Goal: Information Seeking & Learning: Learn about a topic

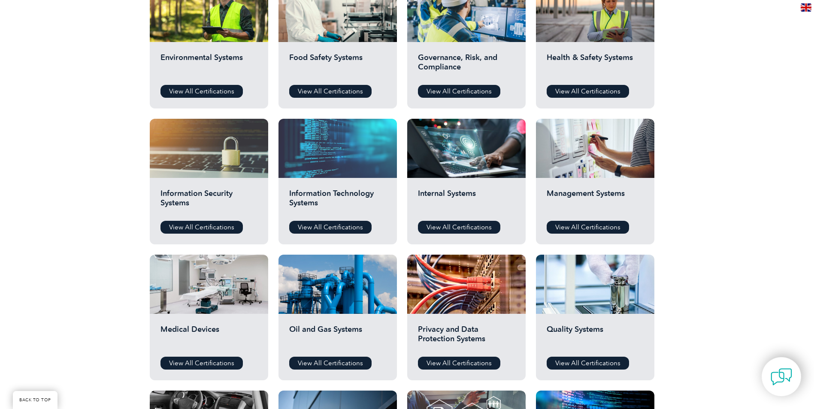
scroll to position [343, 0]
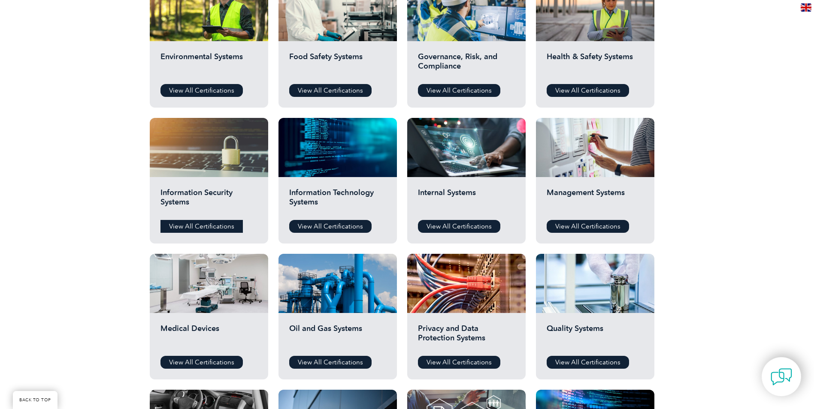
click at [214, 225] on link "View All Certifications" at bounding box center [201, 226] width 82 height 13
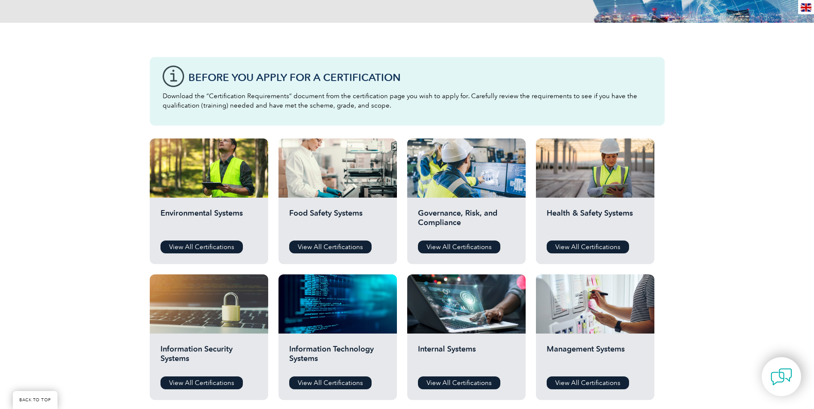
scroll to position [172, 0]
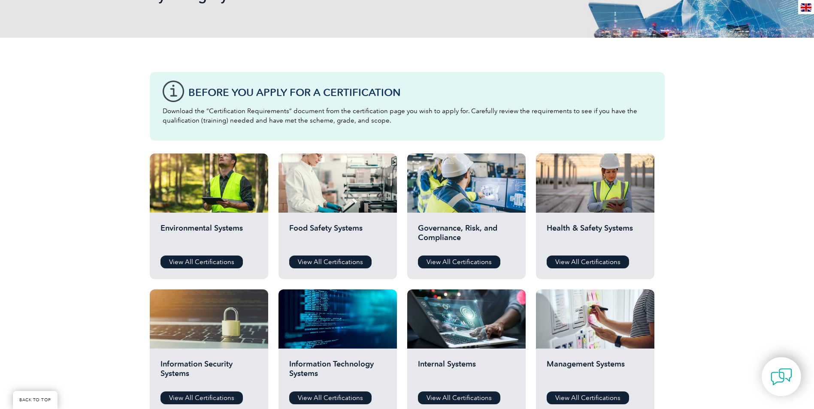
click at [452, 231] on h2 "Governance, Risk, and Compliance" at bounding box center [466, 237] width 97 height 26
click at [455, 256] on link "View All Certifications" at bounding box center [459, 262] width 82 height 13
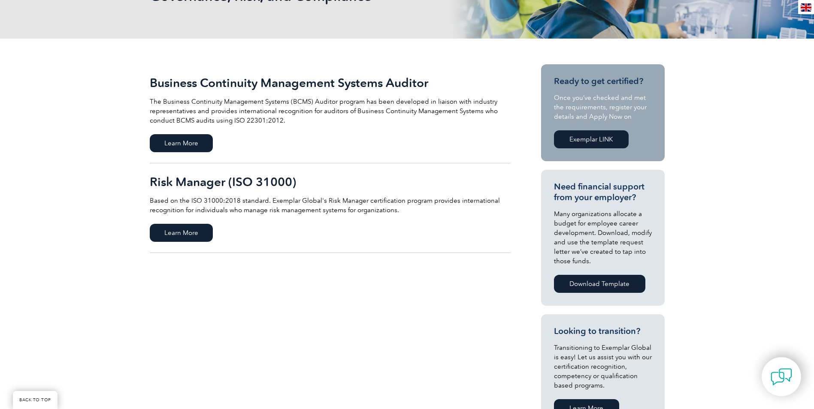
scroll to position [129, 0]
